Goal: Information Seeking & Learning: Learn about a topic

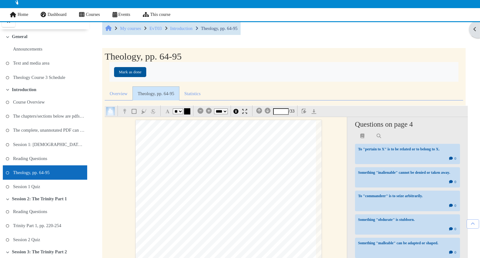
select select "**"
select select "*"
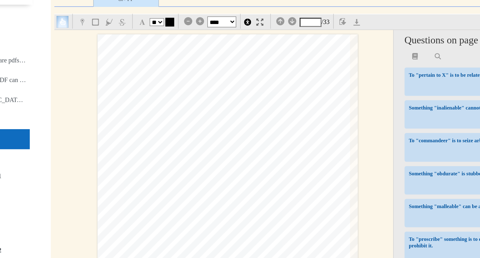
scroll to position [816, 17]
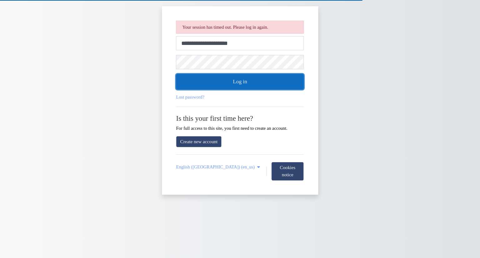
click at [243, 81] on button "Log in" at bounding box center [240, 82] width 128 height 16
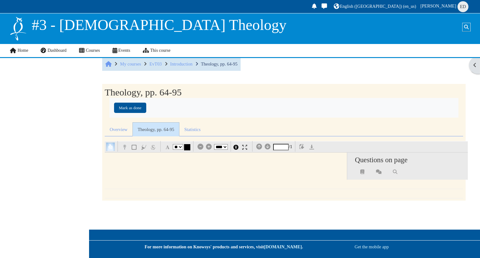
select select "**"
select select "*"
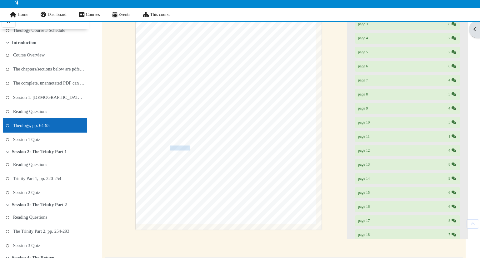
scroll to position [189, 0]
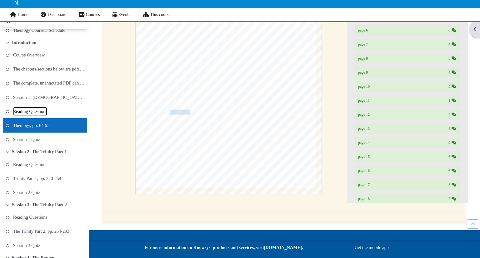
click at [44, 111] on link "Reading Questions" at bounding box center [30, 111] width 34 height 9
click at [63, 113] on li "Reading Questions" at bounding box center [45, 111] width 84 height 14
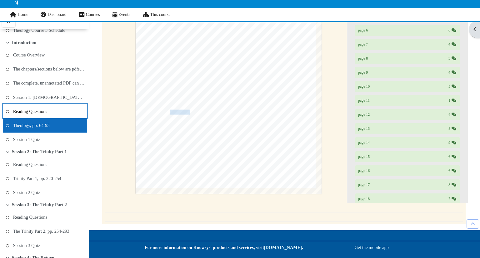
click at [63, 113] on li "Reading Questions" at bounding box center [45, 111] width 84 height 14
click at [102, 101] on div "Theology, pp. 64-95 Completion requirements Mark as done Overview Questions Ans…" at bounding box center [283, 41] width 372 height 365
click at [61, 112] on li "Reading Questions" at bounding box center [45, 111] width 84 height 14
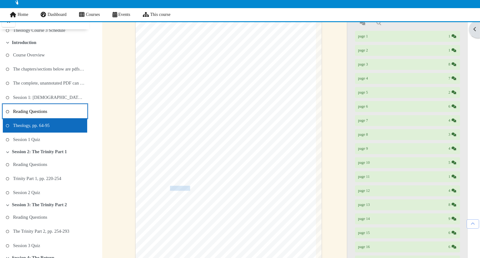
scroll to position [109, 0]
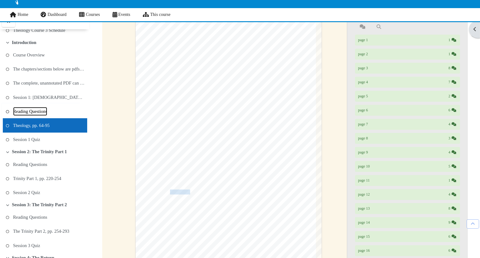
click at [47, 108] on link "Reading Questions" at bounding box center [30, 111] width 34 height 9
click at [53, 84] on link "The complete, unannotated PDF can be found at the ..." at bounding box center [49, 83] width 72 height 9
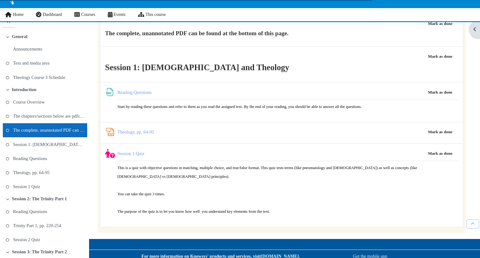
scroll to position [277, 0]
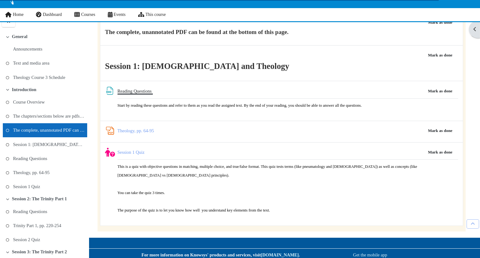
click at [122, 94] on link "Reading Questions File" at bounding box center [134, 91] width 35 height 5
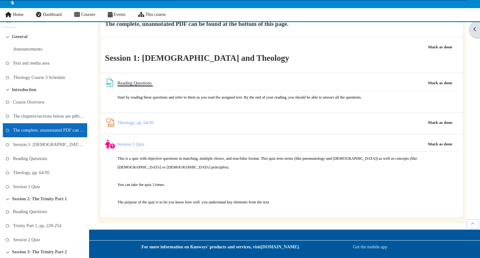
scroll to position [299, 0]
click at [42, 163] on link "Reading Questions" at bounding box center [30, 158] width 34 height 9
click at [50, 174] on link "Theology, pp. 64-95" at bounding box center [31, 172] width 37 height 9
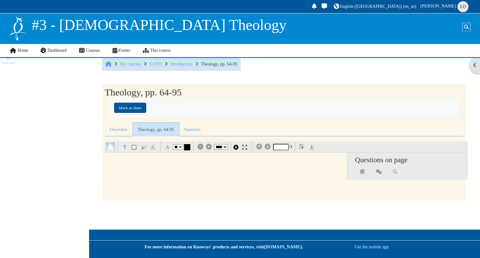
select select "**"
select select "*"
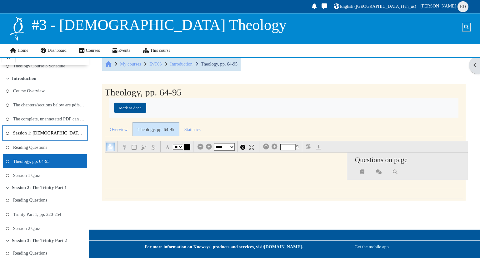
click at [46, 128] on li "Session 1: [DEMOGRAPHIC_DATA] and Theology" at bounding box center [45, 133] width 84 height 14
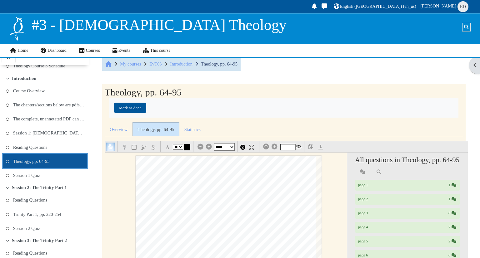
click at [63, 161] on li "Theology, pp. 64-95" at bounding box center [45, 161] width 84 height 14
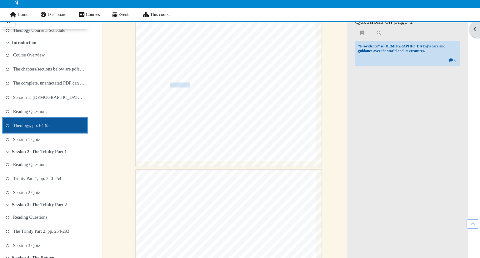
scroll to position [114, 0]
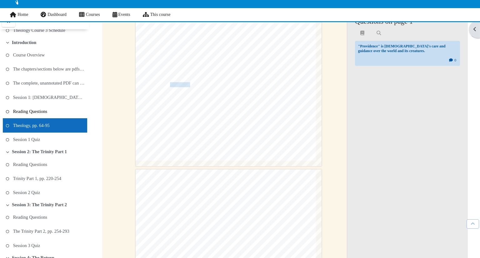
click at [34, 114] on link "Reading Questions" at bounding box center [30, 111] width 34 height 9
click at [8, 59] on span at bounding box center [9, 55] width 7 height 9
click at [7, 57] on icon "To do" at bounding box center [8, 55] width 4 height 3
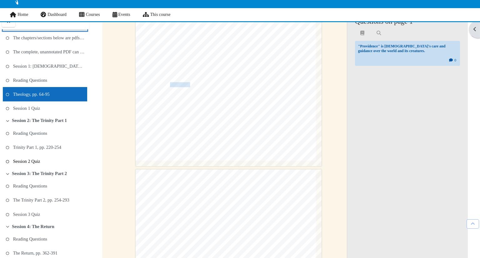
scroll to position [80, 0]
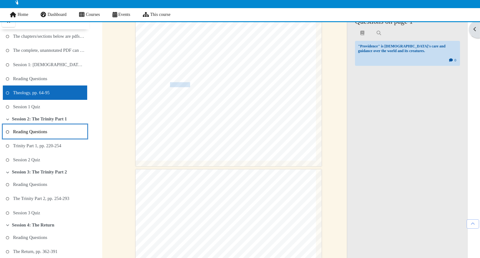
click at [45, 137] on li "Reading Questions" at bounding box center [45, 132] width 84 height 14
click at [46, 138] on li "Reading Questions" at bounding box center [45, 132] width 84 height 14
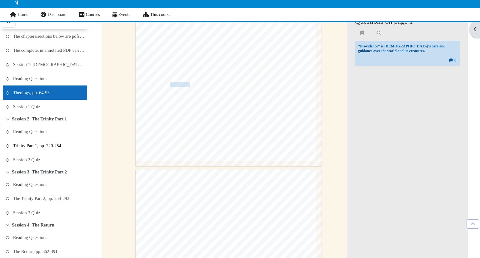
click at [50, 150] on link "Trinity Part 1, pp. 220-254" at bounding box center [37, 145] width 48 height 9
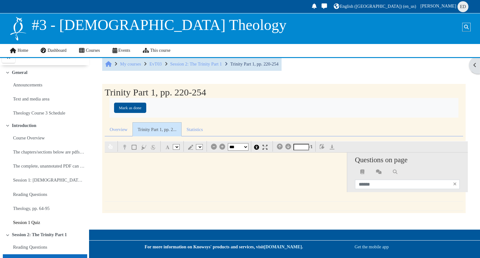
select select "*"
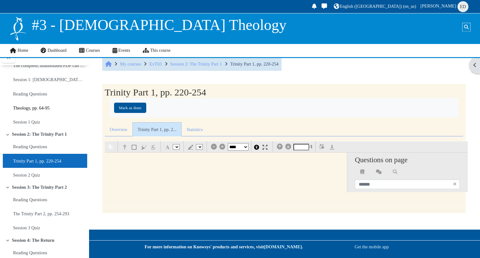
select select "**"
select select "*"
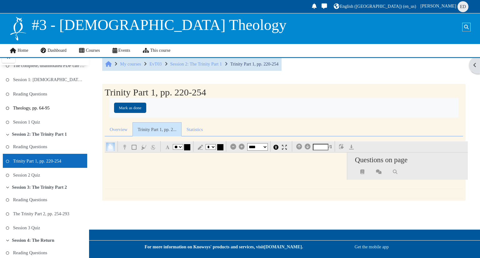
click at [43, 112] on link "Theology, pp. 64-95" at bounding box center [31, 108] width 37 height 9
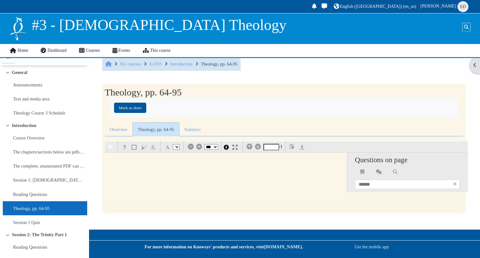
select select "*"
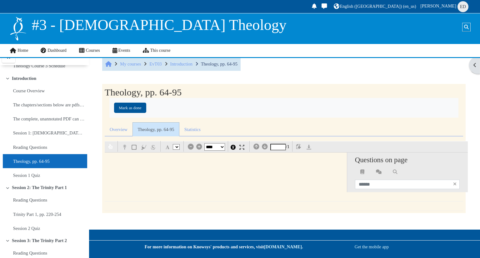
select select "**"
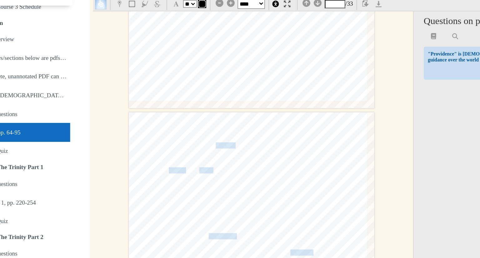
scroll to position [466, 4]
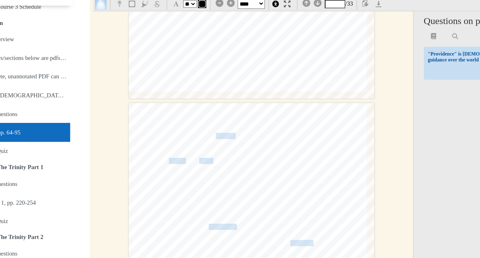
type input "*"
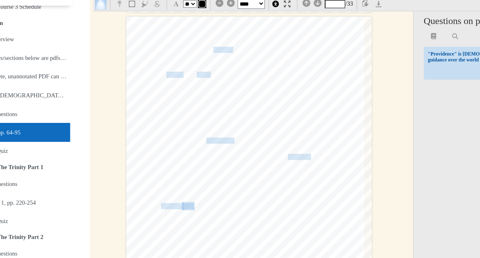
scroll to position [531, 6]
